Goal: Obtain resource: Obtain resource

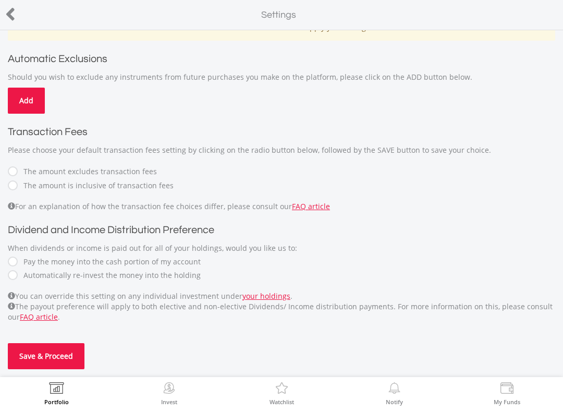
scroll to position [57, 0]
click at [11, 16] on icon at bounding box center [10, 14] width 10 height 20
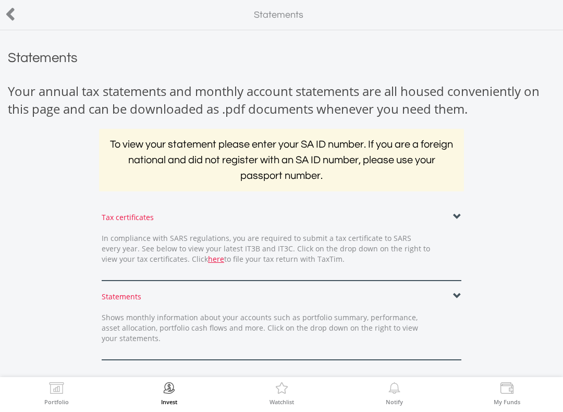
click at [461, 215] on div "Tax certificates In compliance with SARS regulations, you are required to submi…" at bounding box center [281, 246] width 375 height 69
click at [208, 261] on link "here" at bounding box center [216, 259] width 16 height 10
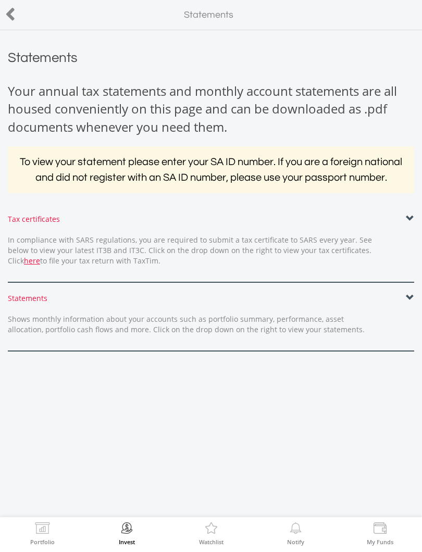
click at [414, 218] on span at bounding box center [410, 219] width 8 height 8
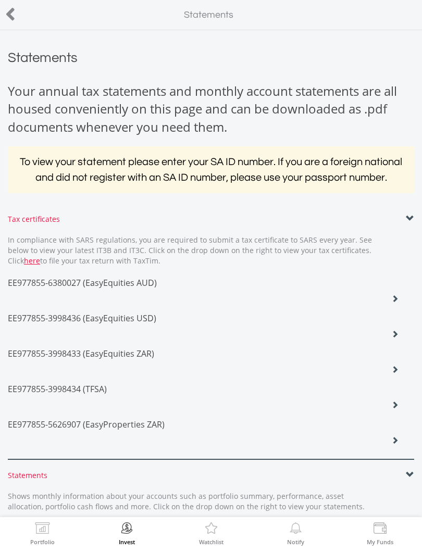
click at [7, 309] on div "EE977855-3998436 (EasyEquities USD)" at bounding box center [203, 319] width 406 height 35
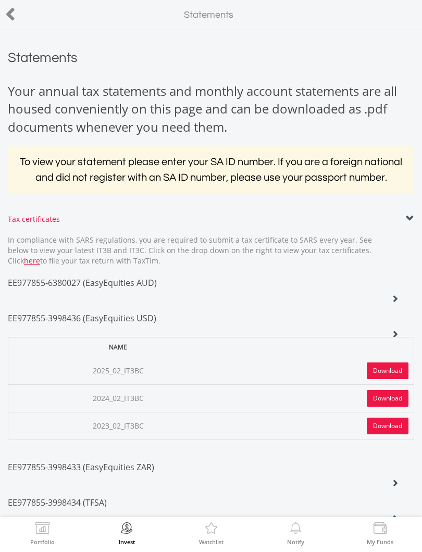
click at [398, 338] on th at bounding box center [321, 347] width 187 height 20
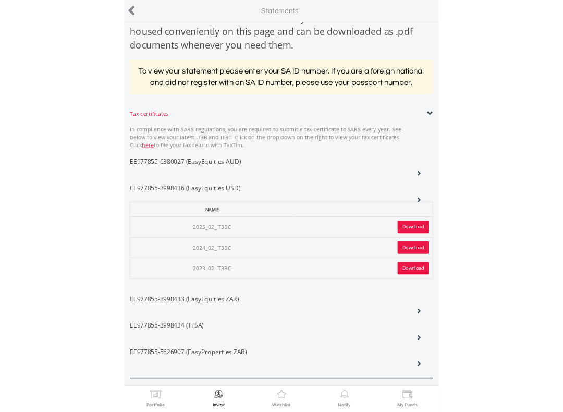
scroll to position [65, 0]
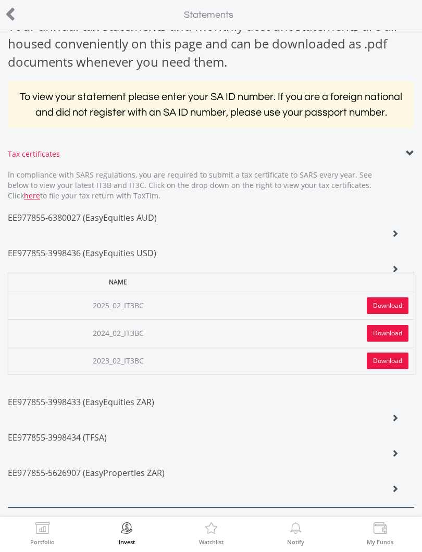
click at [415, 158] on div "Tax certificates In compliance with SARS regulations, you are required to submi…" at bounding box center [211, 328] width 422 height 359
click at [45, 213] on span "EE977855-6380027 (EasyEquities AUD)" at bounding box center [82, 217] width 149 height 11
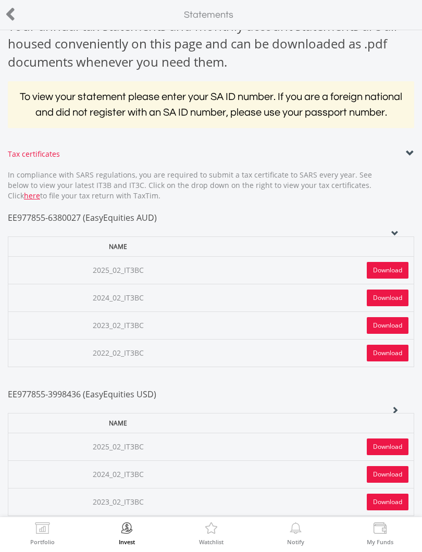
click at [393, 271] on link "Download" at bounding box center [388, 270] width 42 height 17
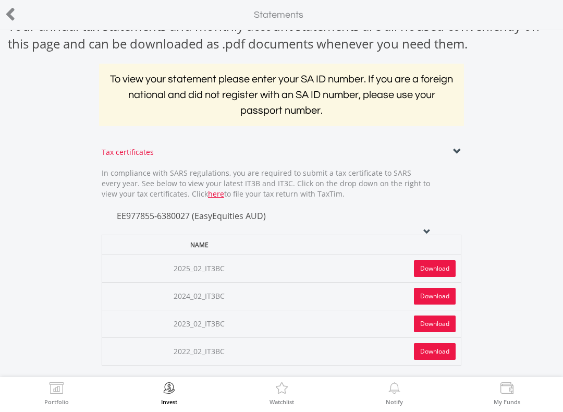
click at [430, 229] on icon at bounding box center [426, 231] width 7 height 7
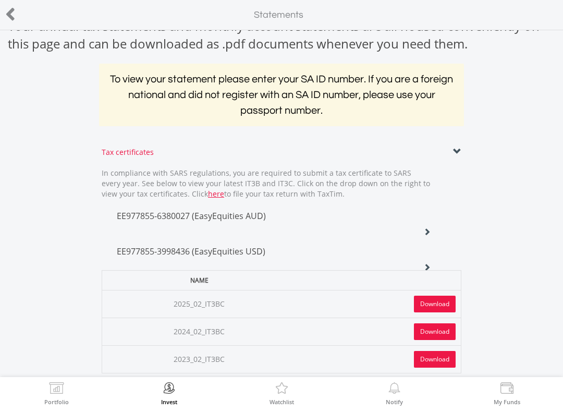
click at [435, 298] on link "Download" at bounding box center [435, 303] width 42 height 17
click at [433, 234] on div "EE977855-3998436 (EasyEquities USD)" at bounding box center [274, 216] width 330 height 35
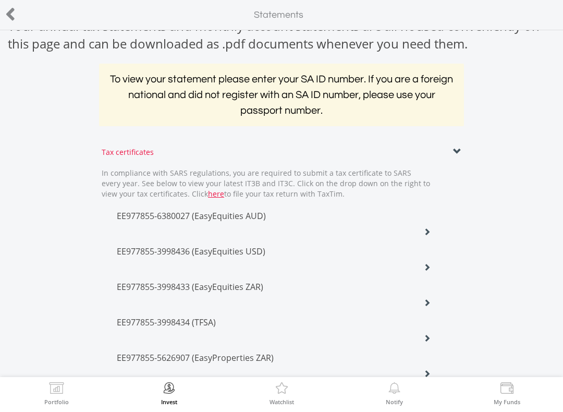
click at [428, 235] on icon at bounding box center [426, 231] width 7 height 7
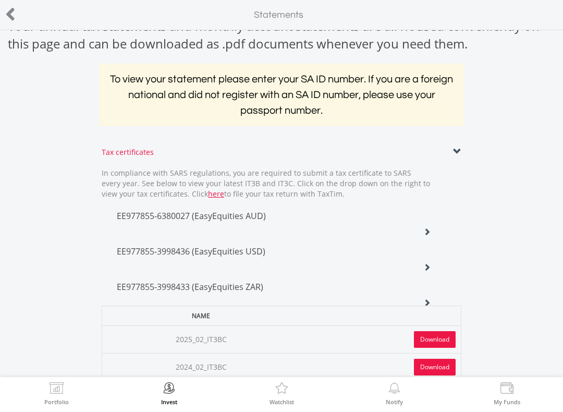
click at [437, 337] on link "Download" at bounding box center [435, 339] width 42 height 17
click at [432, 234] on div "EE977855-3998433 (EasyEquities ZAR)" at bounding box center [274, 216] width 330 height 35
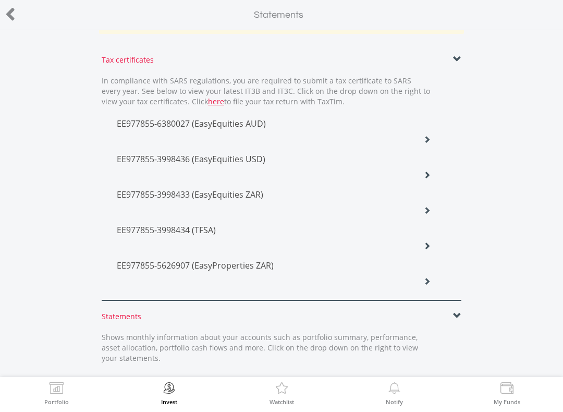
scroll to position [162, 0]
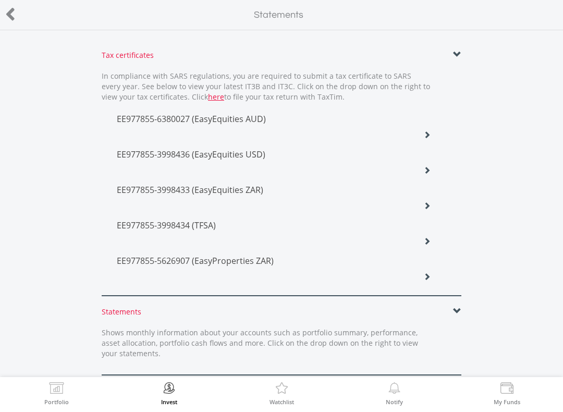
click at [434, 138] on div "EE977855-3998434 (TFSA)" at bounding box center [274, 119] width 330 height 35
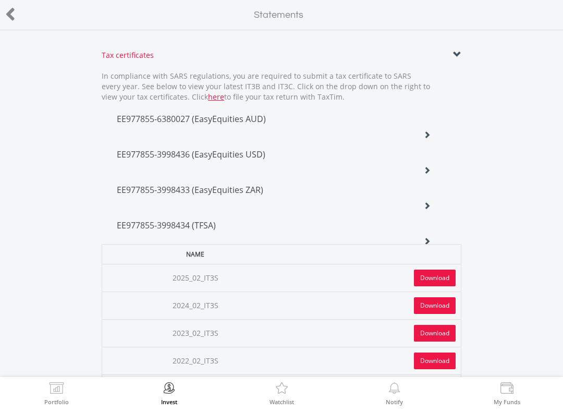
click at [443, 276] on link "Download" at bounding box center [435, 277] width 42 height 17
click at [431, 138] on div "EE977855-3998434 (TFSA)" at bounding box center [274, 119] width 330 height 35
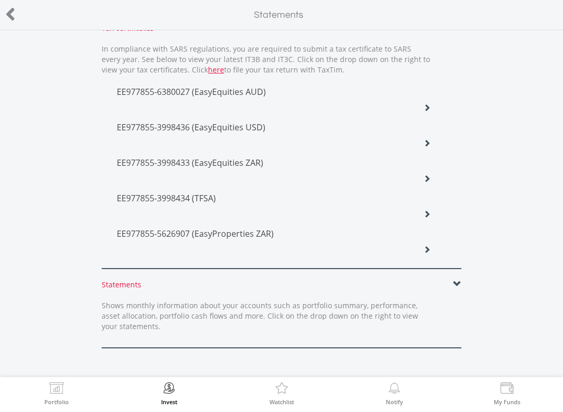
scroll to position [189, 0]
click at [430, 111] on icon at bounding box center [426, 107] width 7 height 7
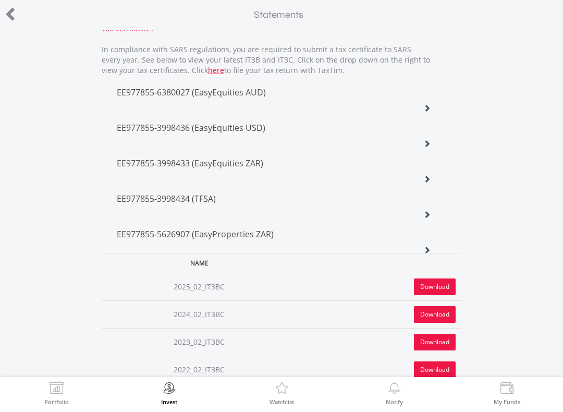
click at [438, 285] on link "Download" at bounding box center [435, 286] width 42 height 17
click at [432, 111] on div "EE977855-5626907 (EasyProperties ZAR)" at bounding box center [274, 93] width 330 height 35
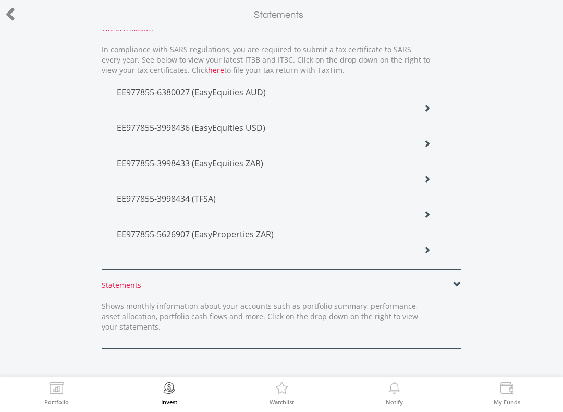
click at [8, 14] on icon at bounding box center [10, 14] width 10 height 20
